Goal: Information Seeking & Learning: Learn about a topic

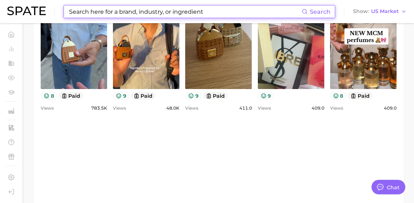
scroll to position [1076, 0]
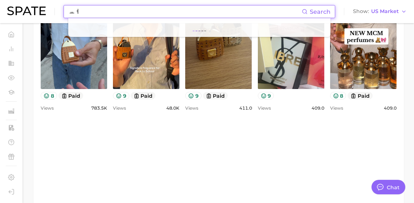
type input "ㅛ"
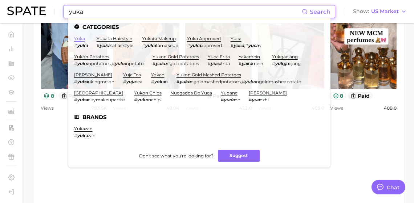
type input "yuka"
click at [85, 39] on link "yuka" at bounding box center [79, 38] width 11 height 5
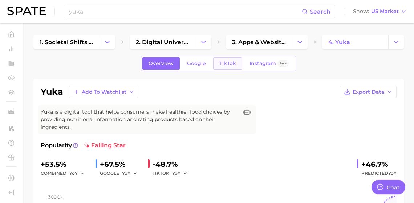
click at [219, 70] on link "TikTok" at bounding box center [227, 63] width 29 height 13
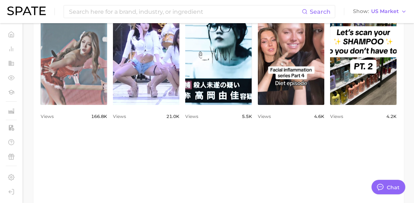
scroll to position [428, 0]
click at [102, 92] on link "view post on TikTok" at bounding box center [74, 46] width 66 height 118
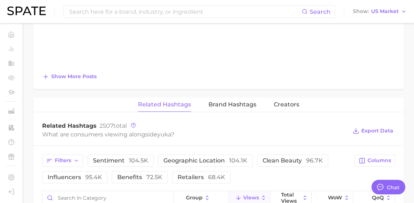
scroll to position [643, 0]
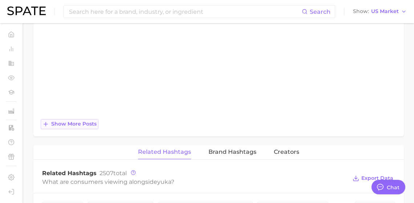
click at [84, 127] on span "Show more posts" at bounding box center [73, 124] width 45 height 6
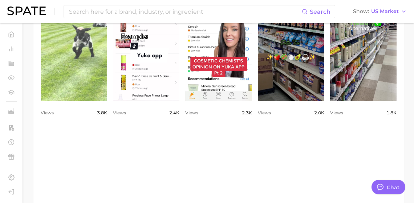
scroll to position [576, 0]
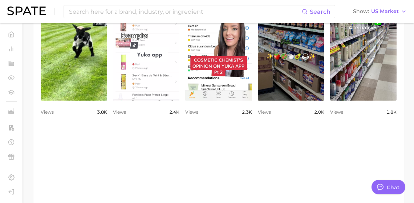
click at [179, 101] on link "view post on TikTok" at bounding box center [146, 42] width 66 height 118
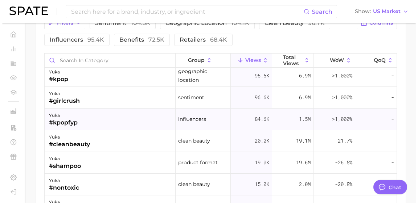
scroll to position [0, 0]
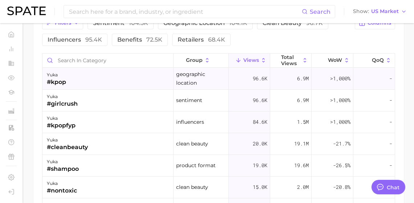
click at [139, 90] on div "yuka #kpop" at bounding box center [107, 79] width 131 height 22
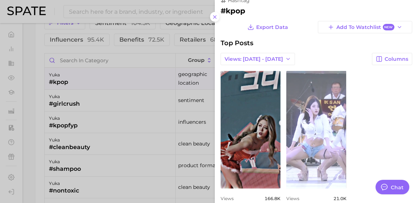
scroll to position [70, 0]
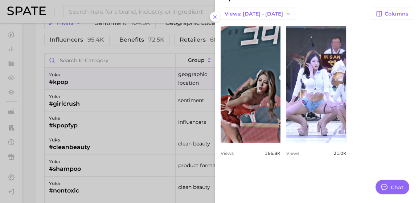
click at [91, 154] on div at bounding box center [209, 101] width 418 height 203
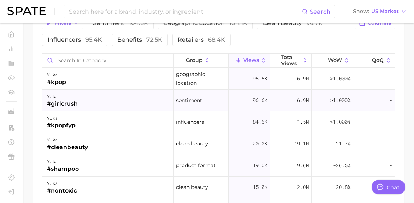
click at [101, 112] on div "yuka #girlcrush" at bounding box center [107, 101] width 131 height 22
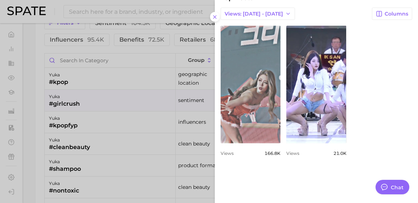
click at [221, 129] on link "view post on TikTok" at bounding box center [251, 85] width 60 height 118
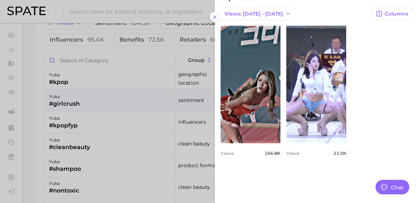
click at [92, 181] on div at bounding box center [209, 101] width 418 height 203
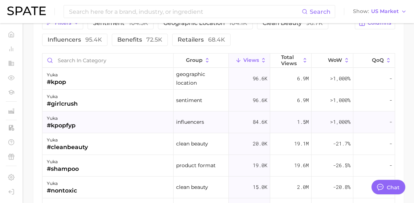
click at [99, 133] on div "yuka #kpopfyp" at bounding box center [107, 123] width 131 height 22
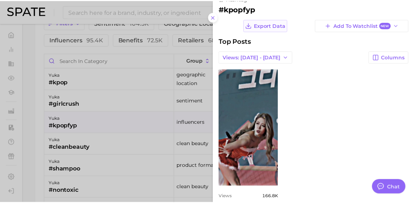
scroll to position [0, 0]
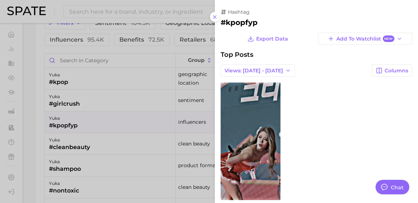
click at [156, 24] on div at bounding box center [209, 101] width 418 height 203
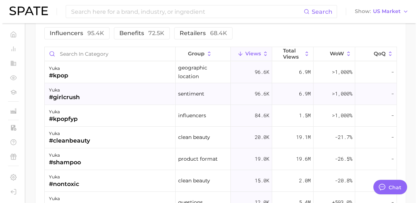
scroll to position [1040, 0]
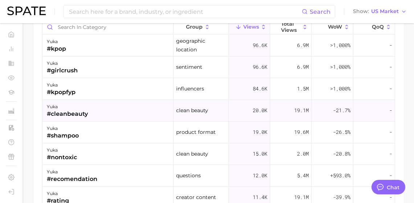
click at [125, 122] on div "yuka #cleanbeauty" at bounding box center [107, 111] width 131 height 22
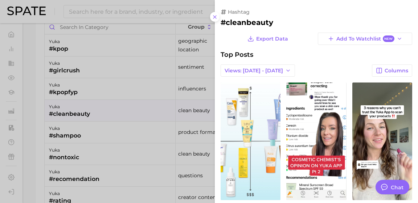
scroll to position [0, 0]
click at [225, 137] on link "view post on TikTok" at bounding box center [251, 142] width 60 height 118
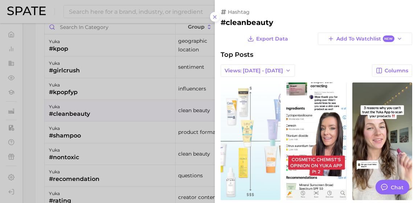
click at [221, 138] on link "view post on TikTok" at bounding box center [251, 142] width 60 height 118
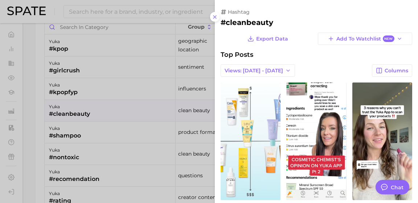
click at [102, 189] on div at bounding box center [209, 101] width 418 height 203
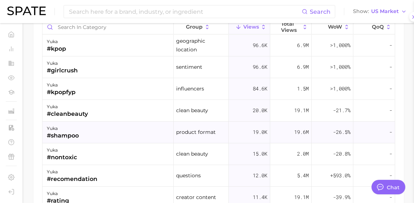
click at [93, 144] on div "yuka #shampoo" at bounding box center [107, 133] width 131 height 22
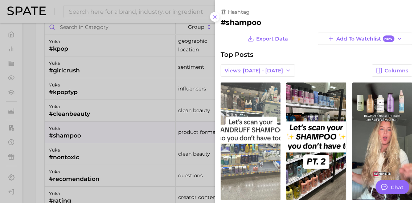
click at [229, 133] on link "view post on TikTok" at bounding box center [251, 142] width 60 height 118
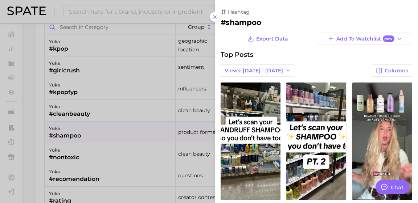
click at [106, 177] on div at bounding box center [209, 101] width 418 height 203
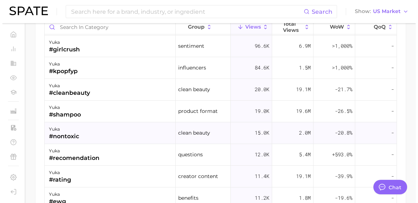
scroll to position [28, 0]
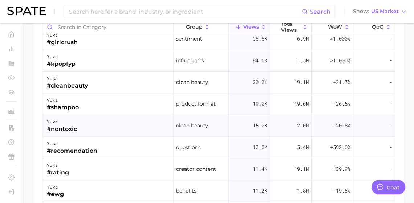
click at [120, 137] on div "yuka #nontoxic" at bounding box center [107, 126] width 131 height 22
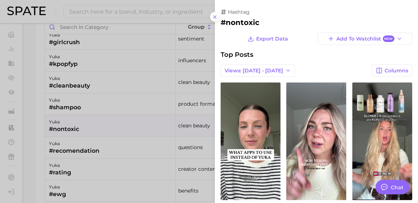
scroll to position [0, 0]
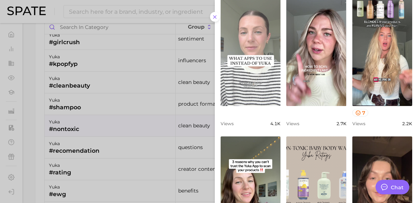
click at [221, 102] on link "view post on TikTok" at bounding box center [251, 47] width 60 height 118
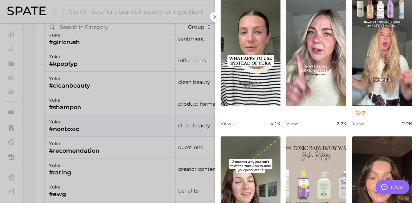
click at [113, 144] on div at bounding box center [209, 101] width 418 height 203
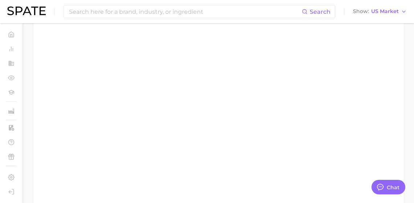
scroll to position [577, 0]
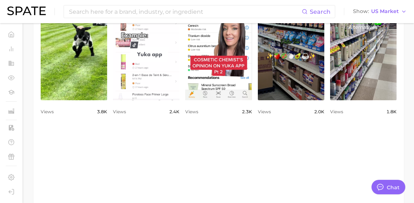
click at [179, 94] on link "view post on TikTok" at bounding box center [146, 42] width 66 height 118
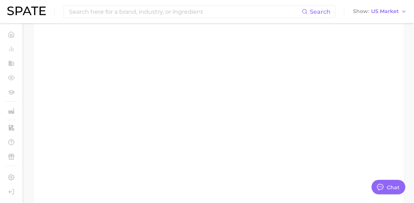
scroll to position [796, 0]
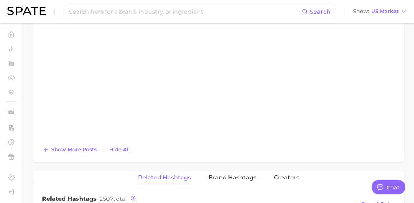
click at [74, 155] on button "Show more posts" at bounding box center [70, 150] width 58 height 10
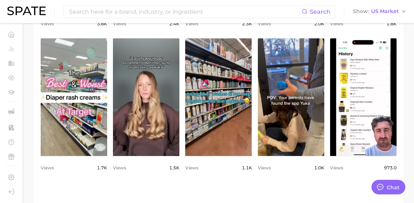
scroll to position [637, 0]
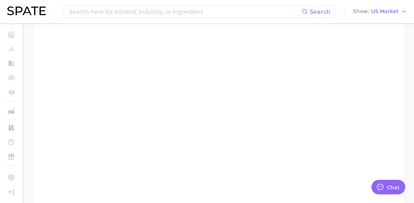
scroll to position [966, 0]
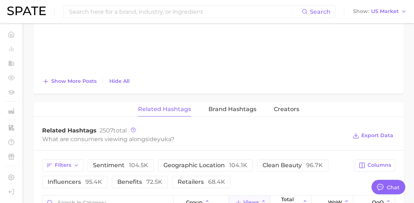
scroll to position [1042, 0]
click at [80, 85] on span "Show more posts" at bounding box center [73, 82] width 45 height 6
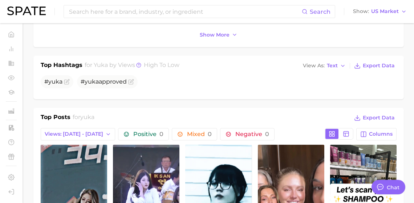
scroll to position [414, 0]
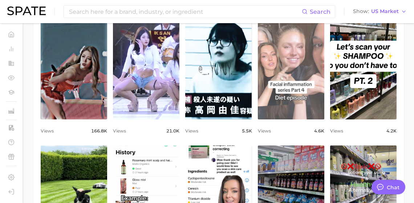
click at [314, 120] on link "view post on TikTok" at bounding box center [291, 61] width 66 height 118
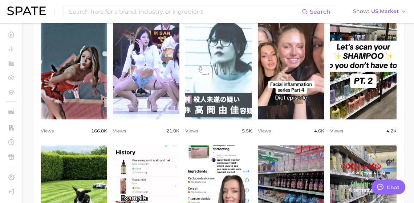
click at [251, 84] on link "view post on TikTok" at bounding box center [218, 61] width 66 height 118
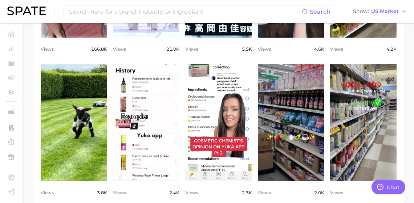
scroll to position [616, 0]
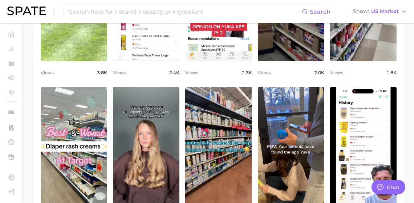
click at [107, 61] on link "view post on TikTok" at bounding box center [74, 2] width 66 height 118
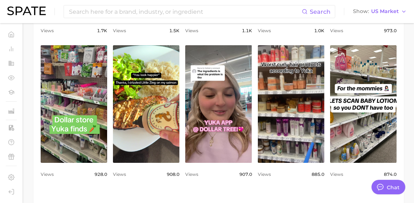
scroll to position [883, 0]
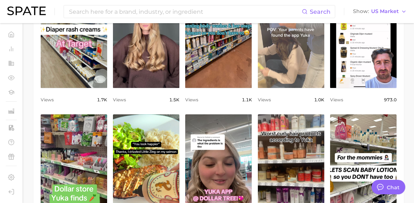
scroll to position [606, 0]
